Goal: Transaction & Acquisition: Download file/media

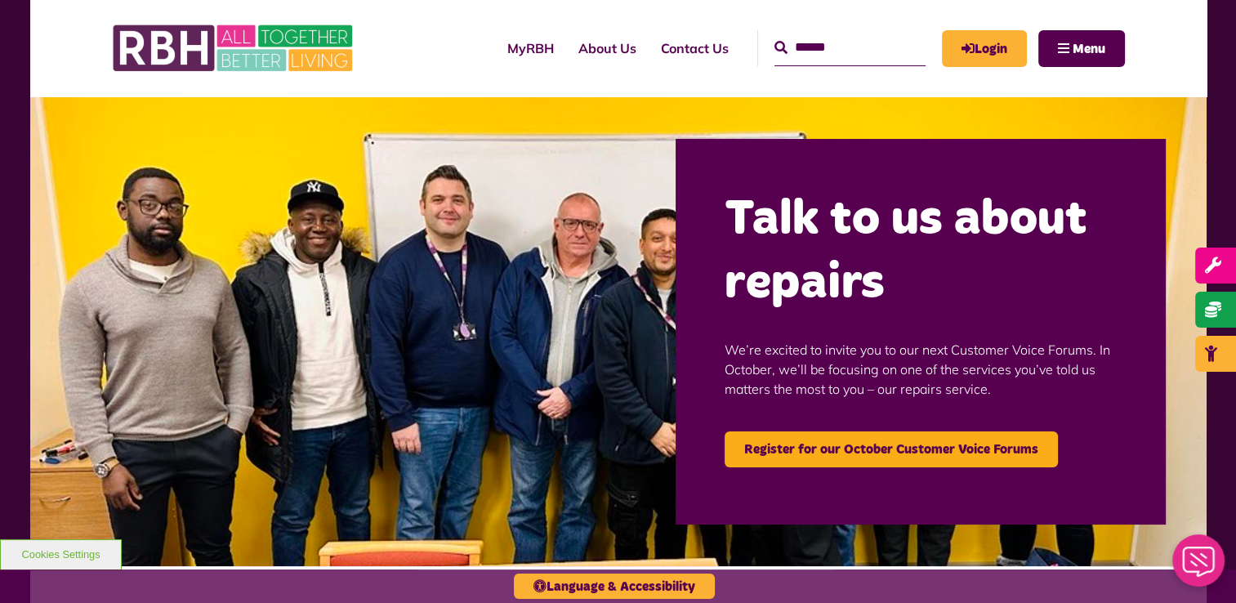
click at [817, 51] on input "text" at bounding box center [850, 47] width 151 height 35
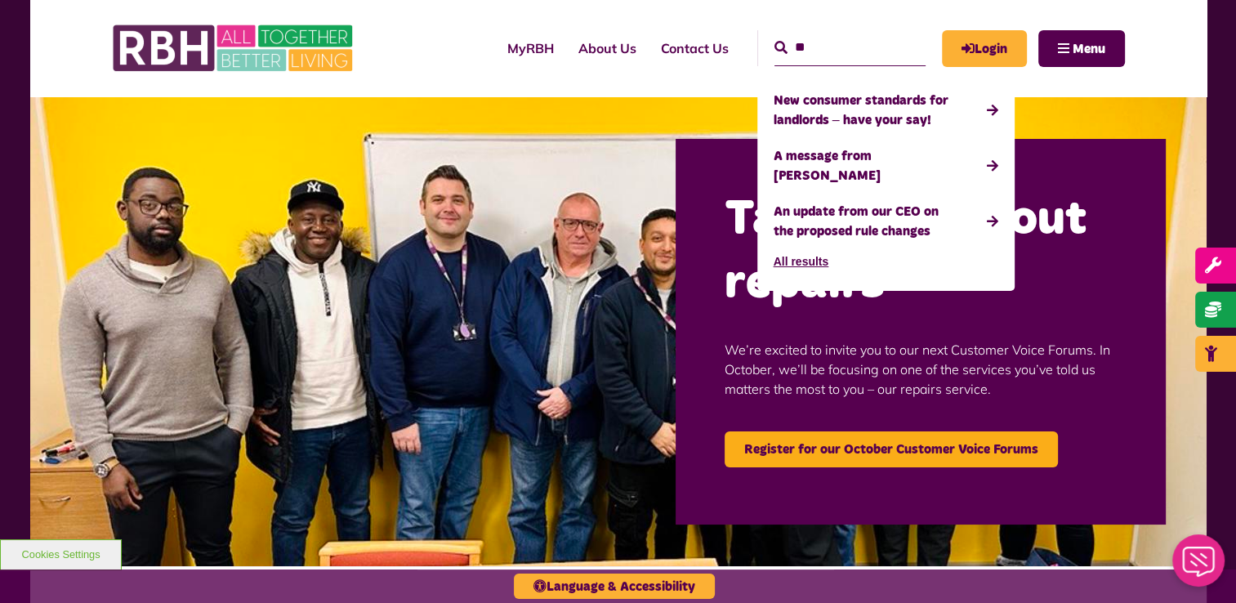
type input "*"
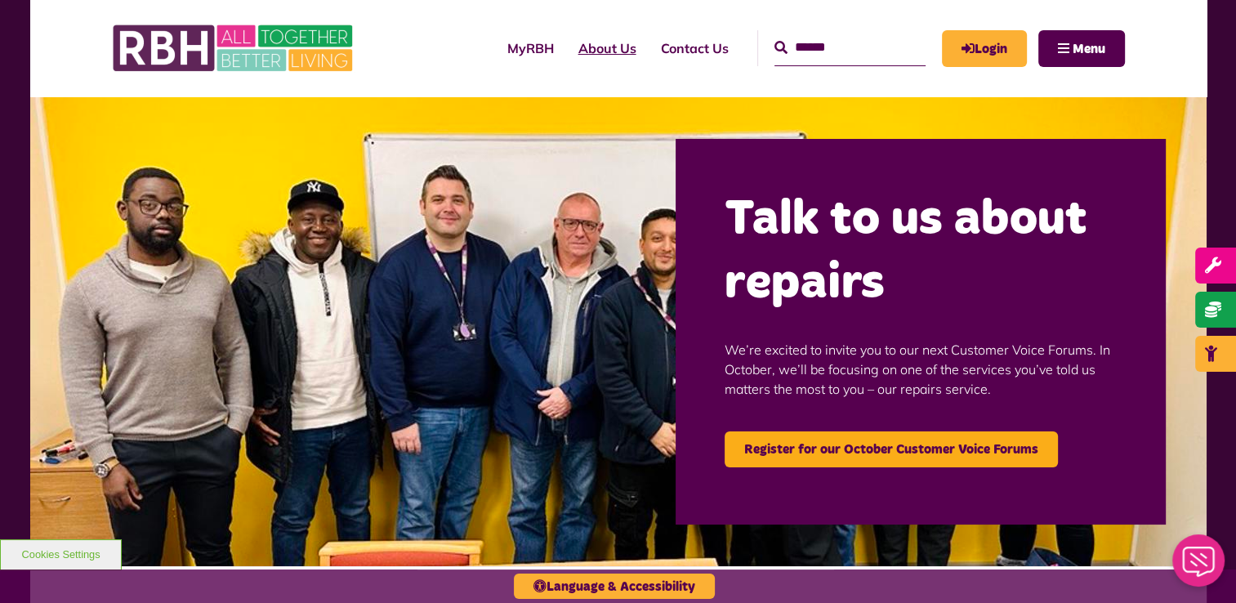
click at [580, 44] on link "About Us" at bounding box center [607, 48] width 83 height 44
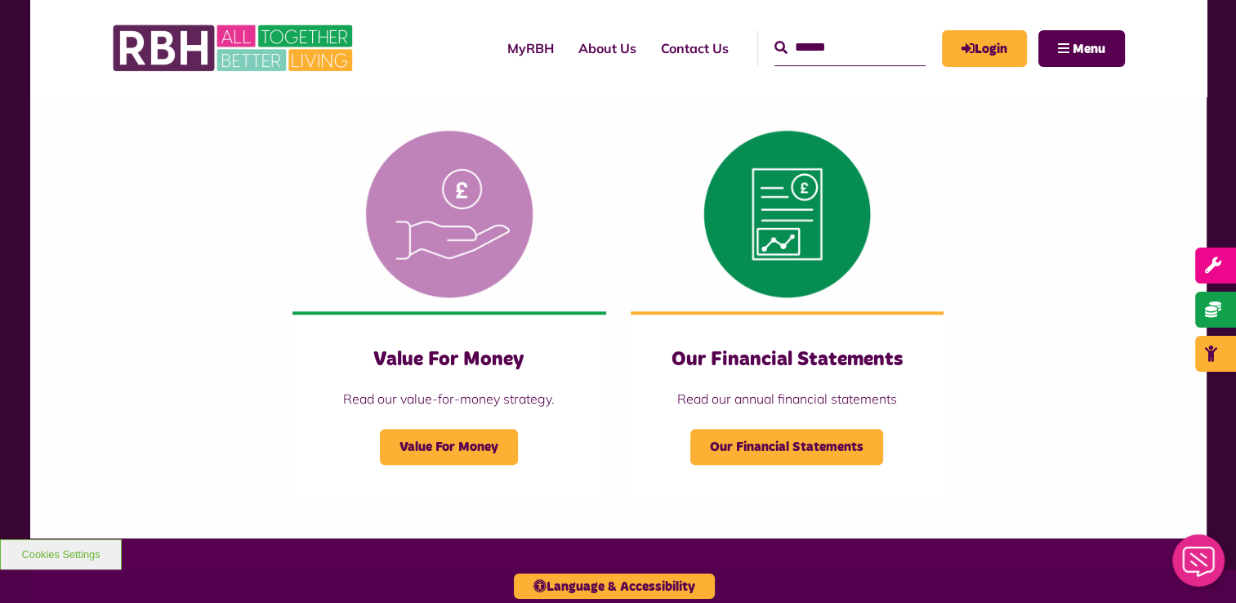
scroll to position [1542, 0]
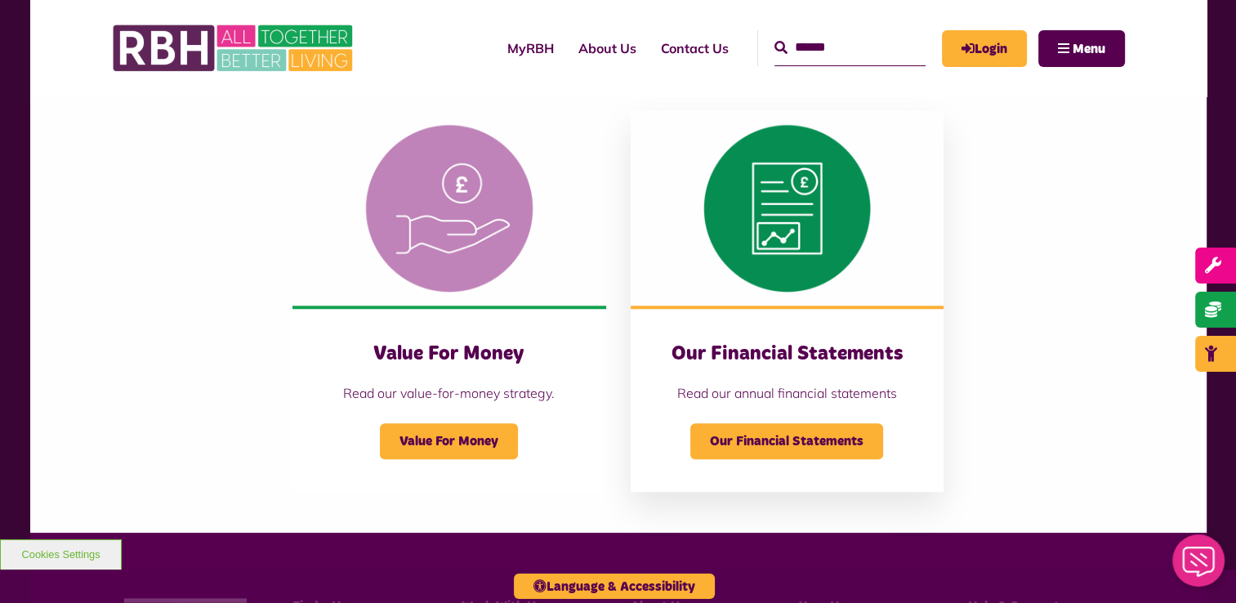
click at [785, 311] on div "Our Financial Statements Read our annual financial statements Our Financial Sta…" at bounding box center [787, 399] width 313 height 186
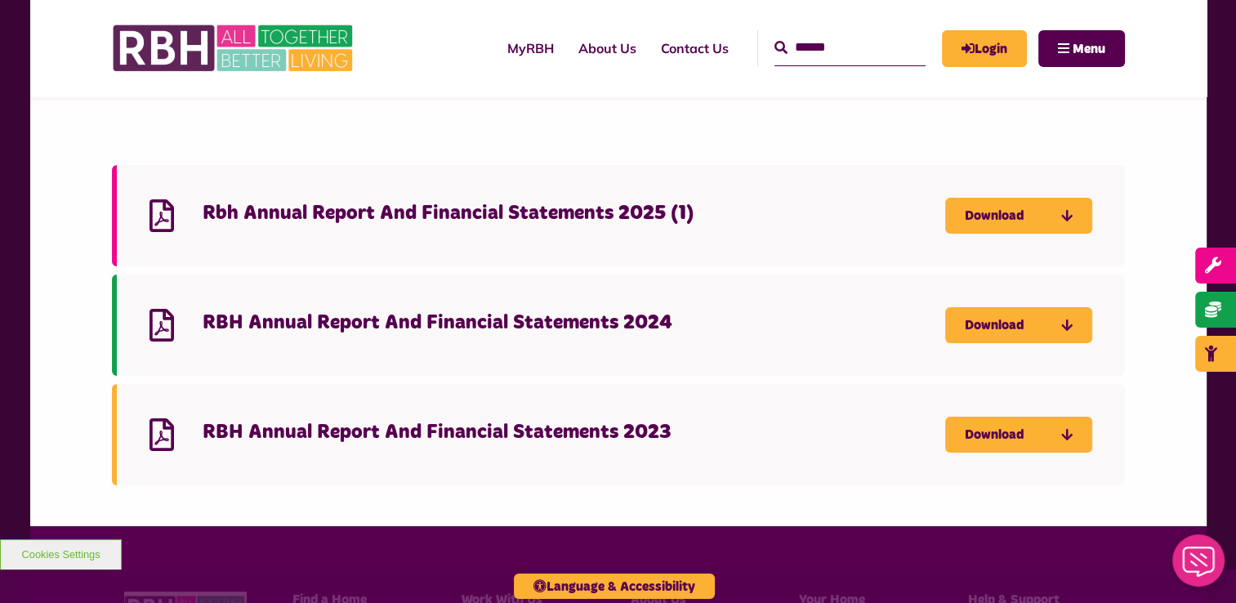
scroll to position [196, 0]
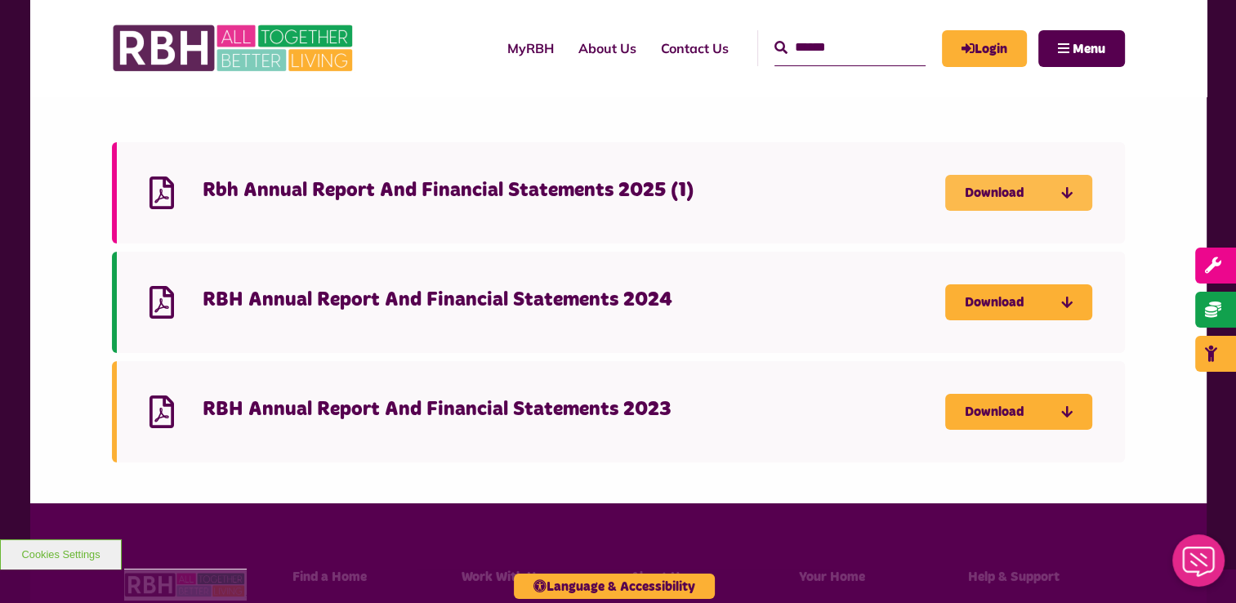
click at [1045, 195] on link "Download" at bounding box center [1018, 193] width 147 height 36
